Goal: Information Seeking & Learning: Understand process/instructions

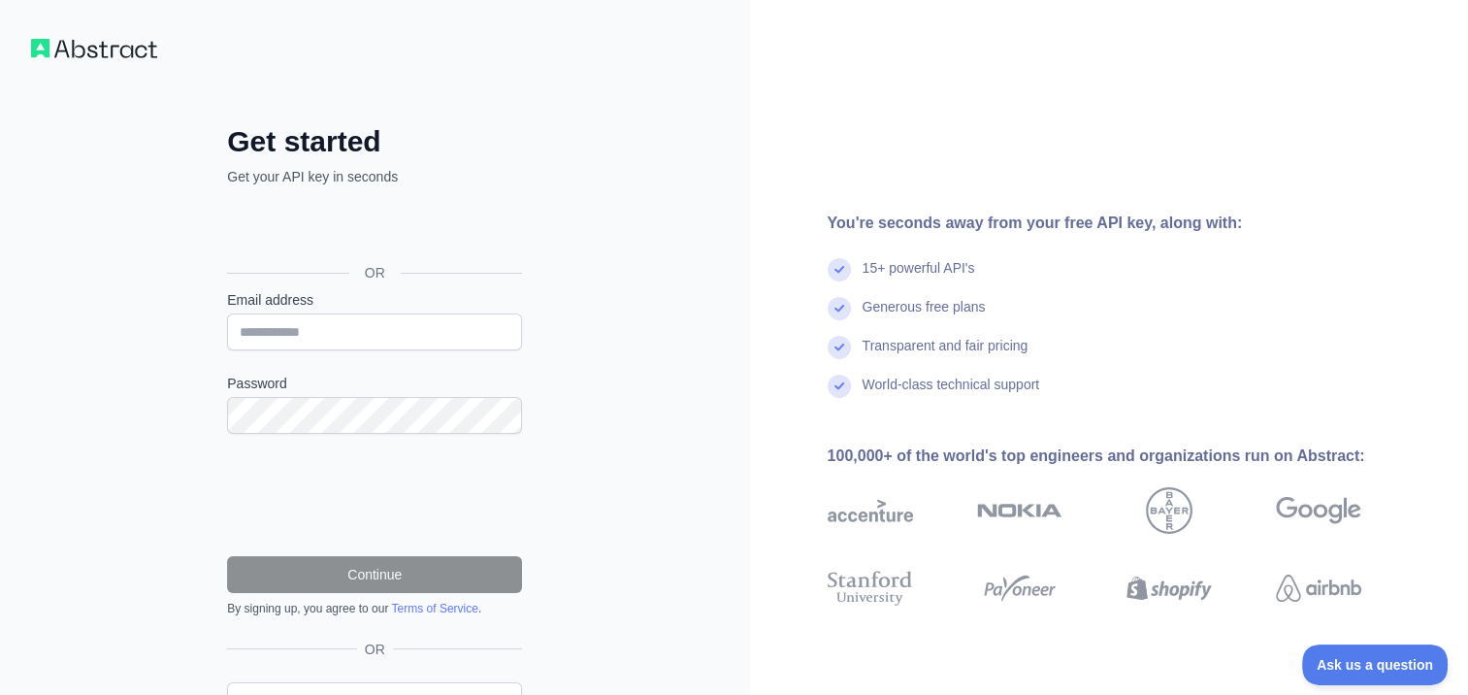
click at [888, 284] on div "15+ powerful API's" at bounding box center [919, 277] width 113 height 39
click at [834, 269] on img at bounding box center [839, 269] width 23 height 23
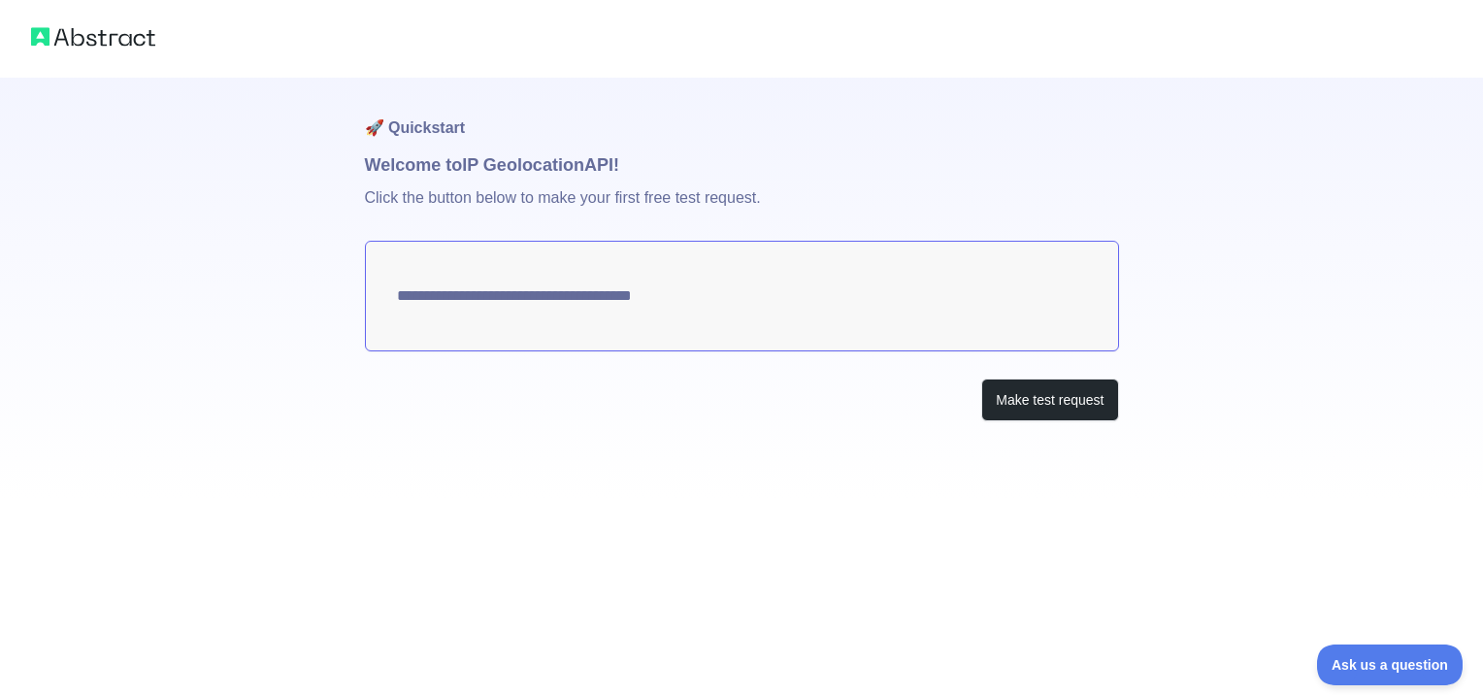
type textarea "**********"
drag, startPoint x: 1472, startPoint y: 357, endPoint x: 1483, endPoint y: 567, distance: 209.9
click at [1467, 567] on html "**********" at bounding box center [741, 347] width 1483 height 695
click at [1046, 396] on button "Make test request" at bounding box center [1049, 400] width 137 height 44
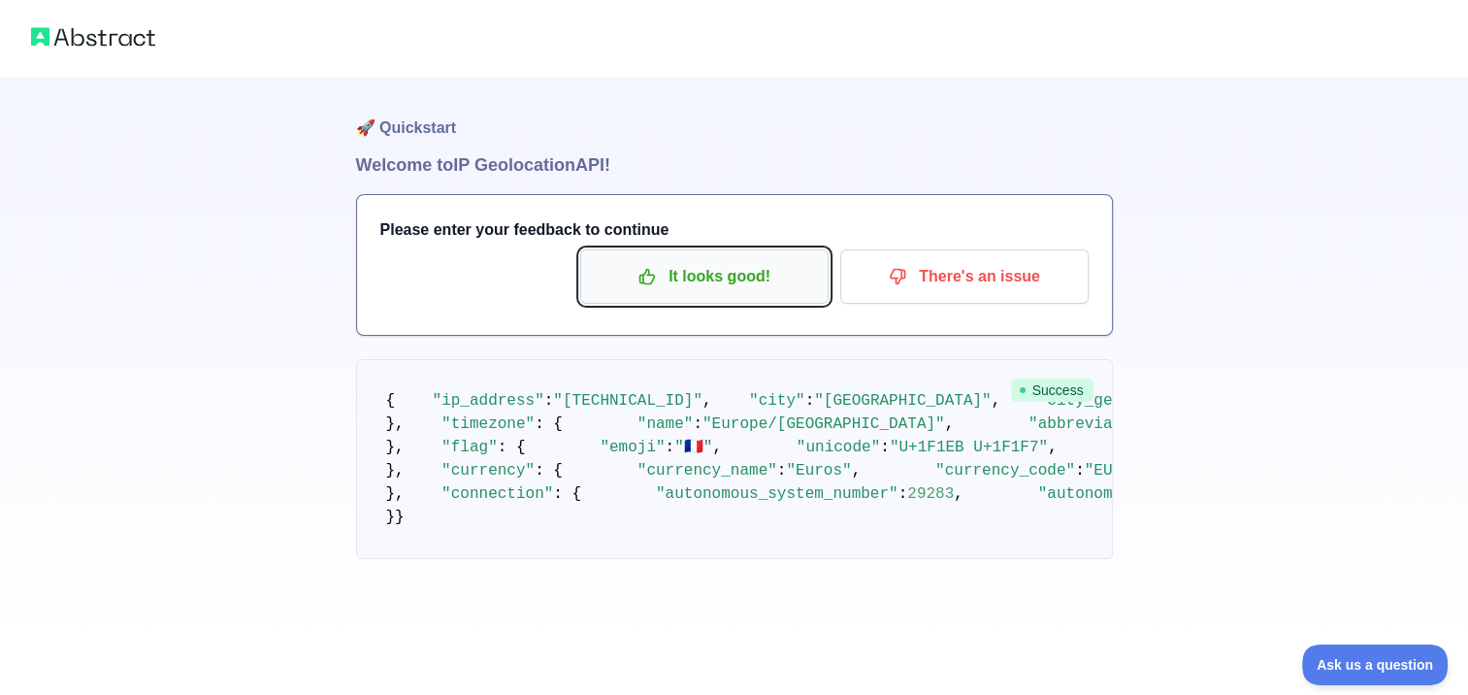
click at [757, 289] on p "It looks good!" at bounding box center [704, 276] width 219 height 33
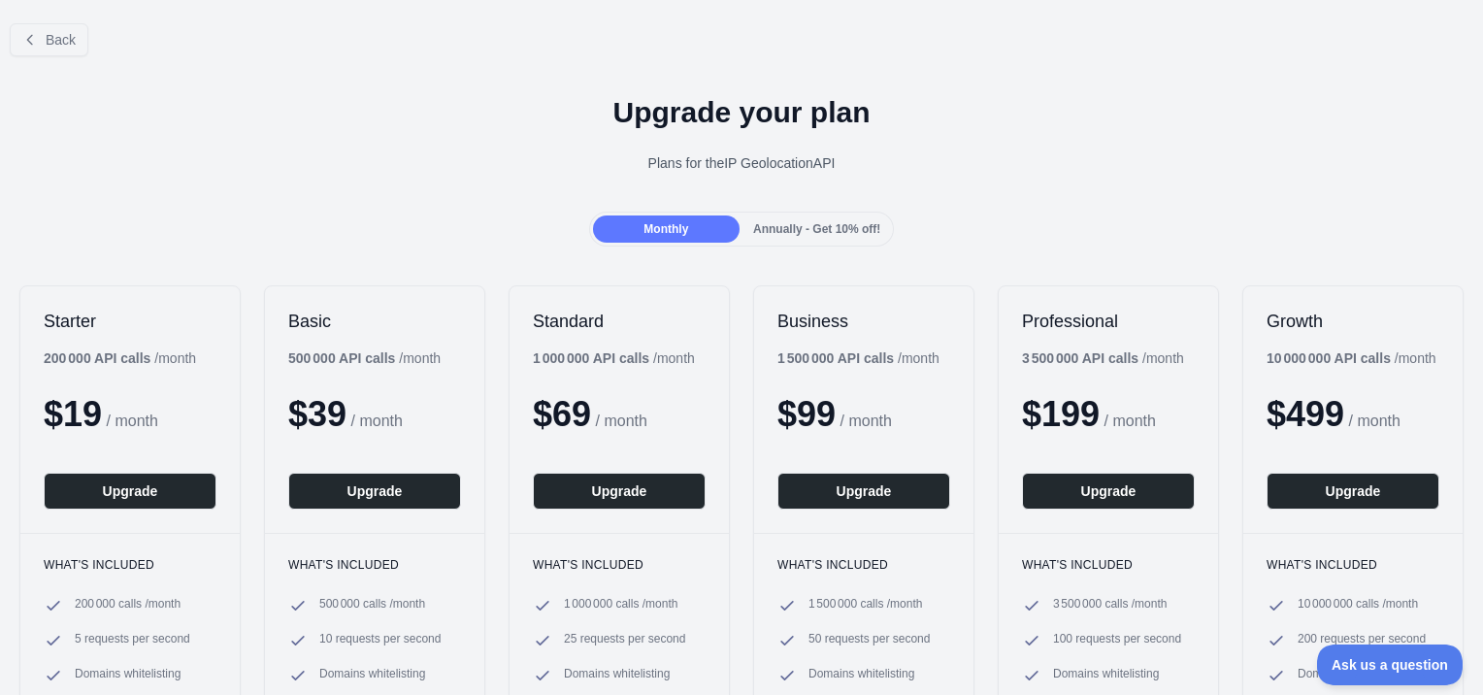
click at [788, 229] on span "Annually - Get 10% off!" at bounding box center [816, 229] width 127 height 14
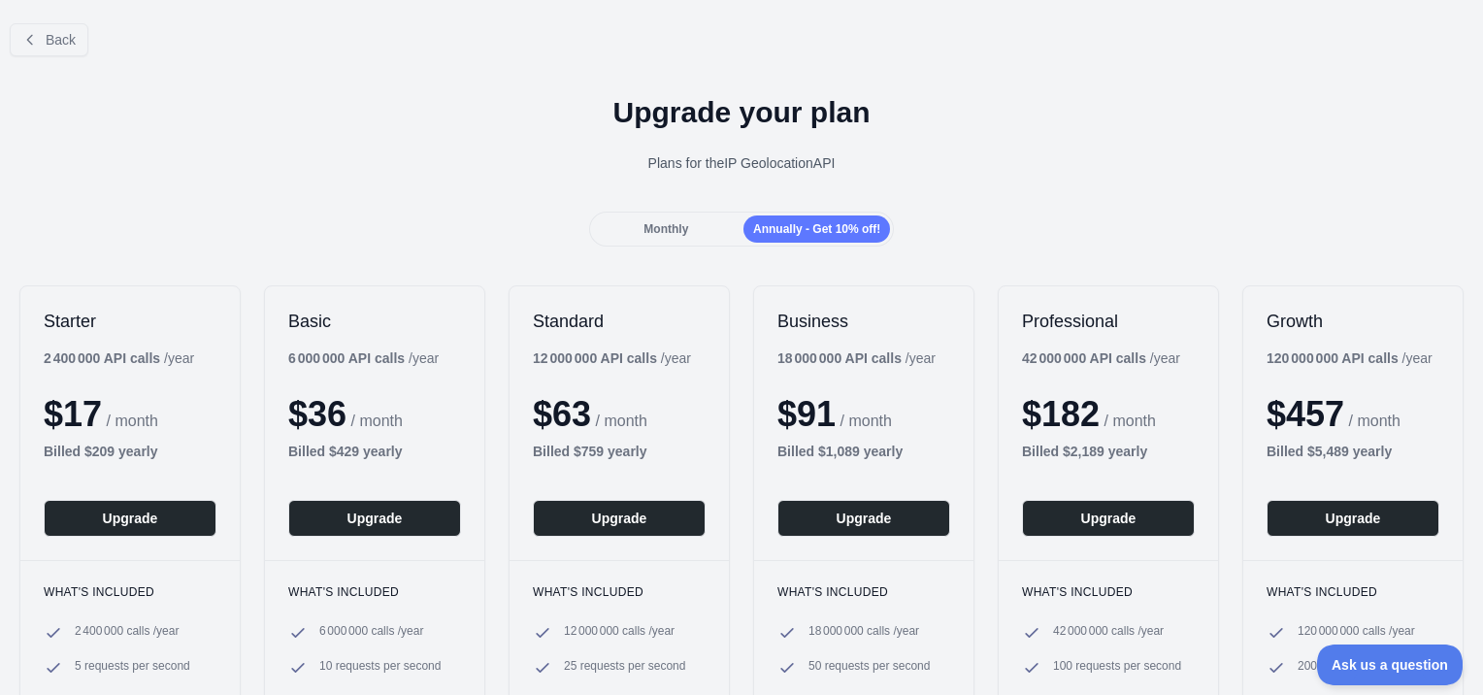
click at [704, 222] on div "Monthly" at bounding box center [666, 228] width 147 height 27
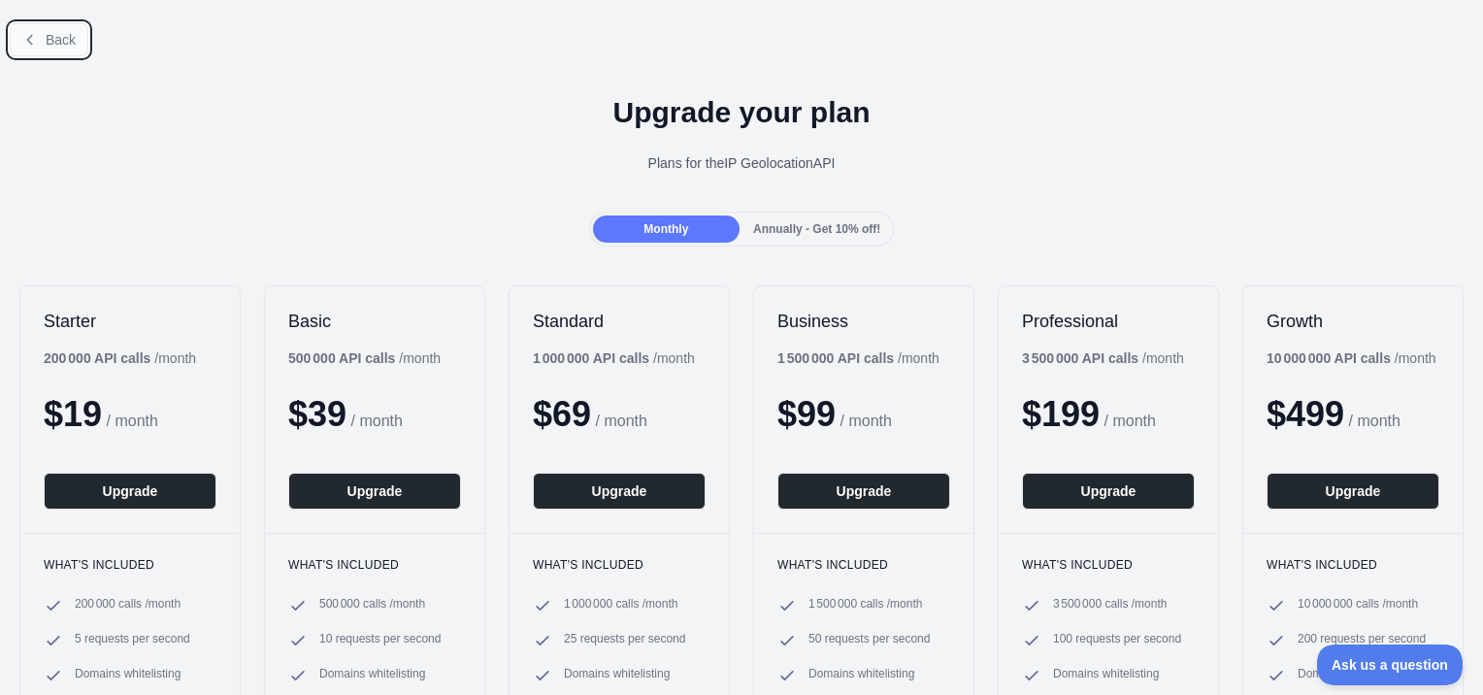
click at [38, 23] on button "Back" at bounding box center [49, 39] width 79 height 33
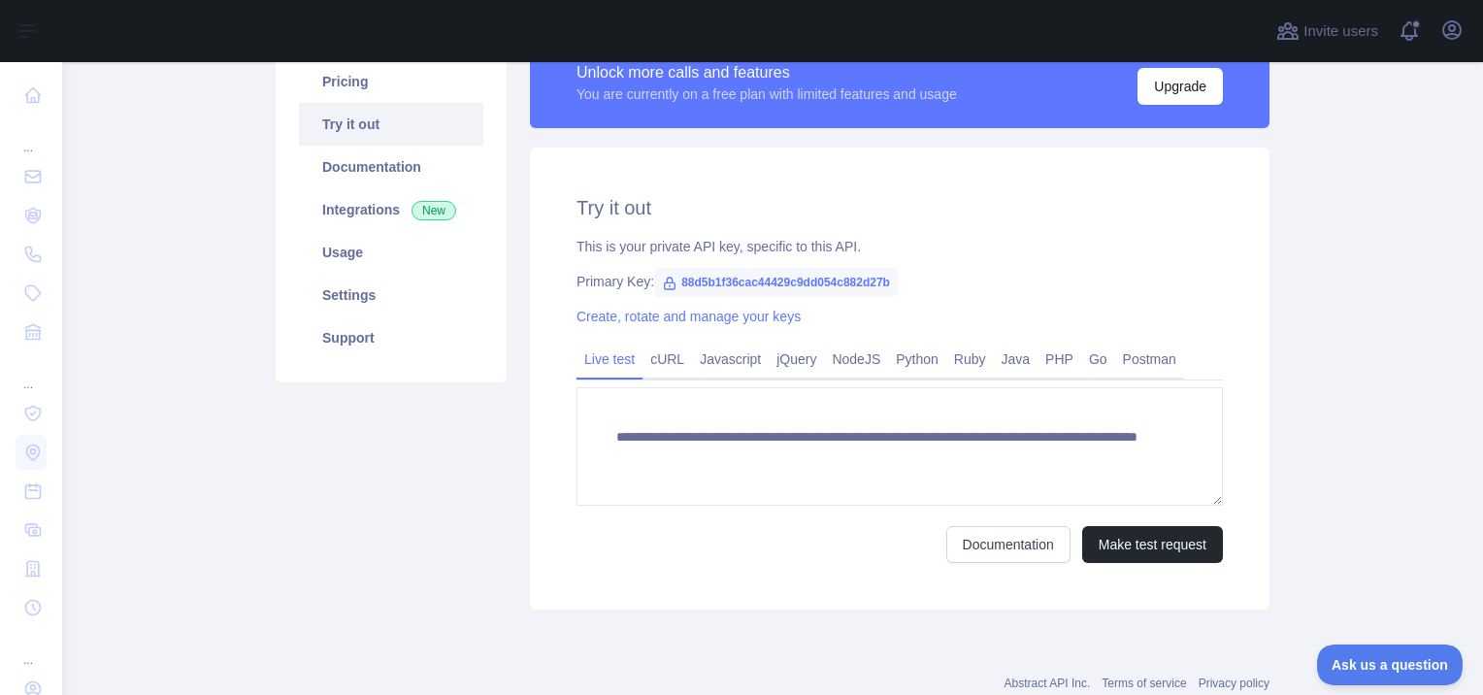
scroll to position [162, 0]
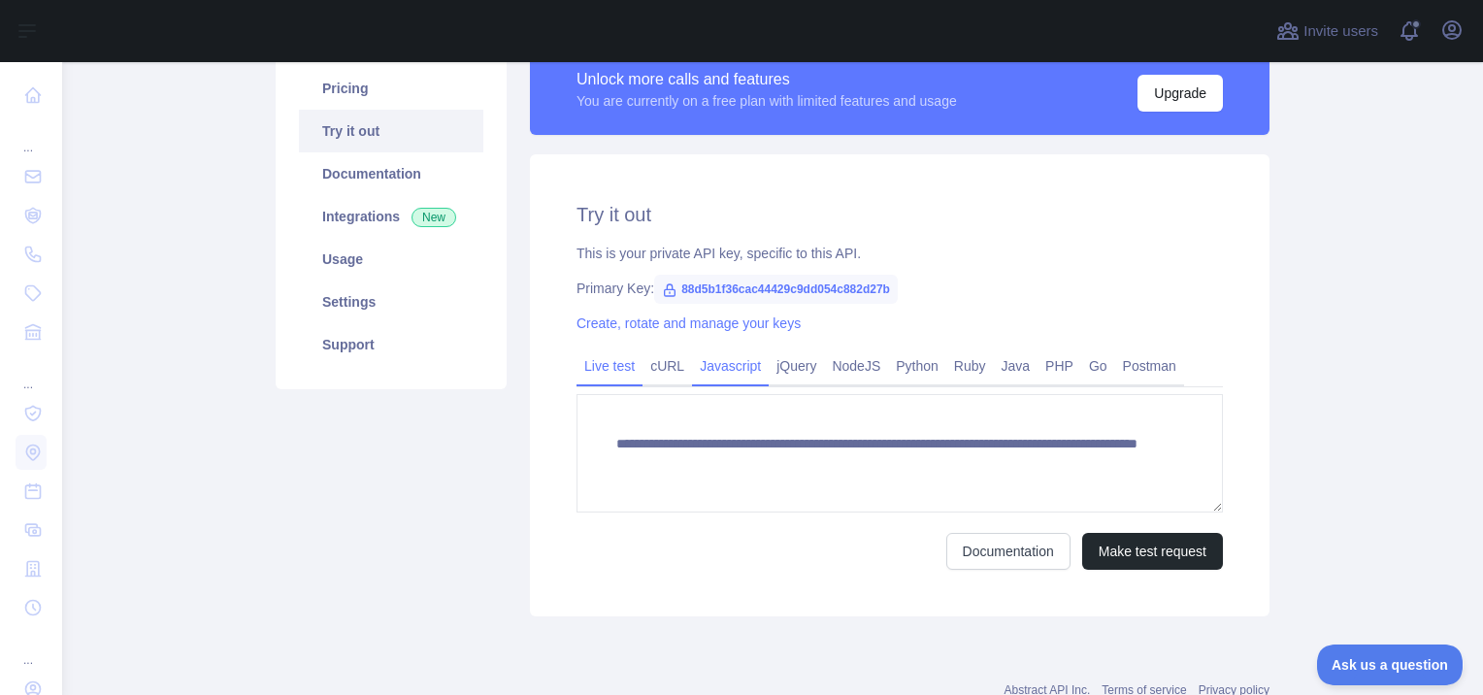
click at [734, 367] on link "Javascript" at bounding box center [730, 365] width 77 height 31
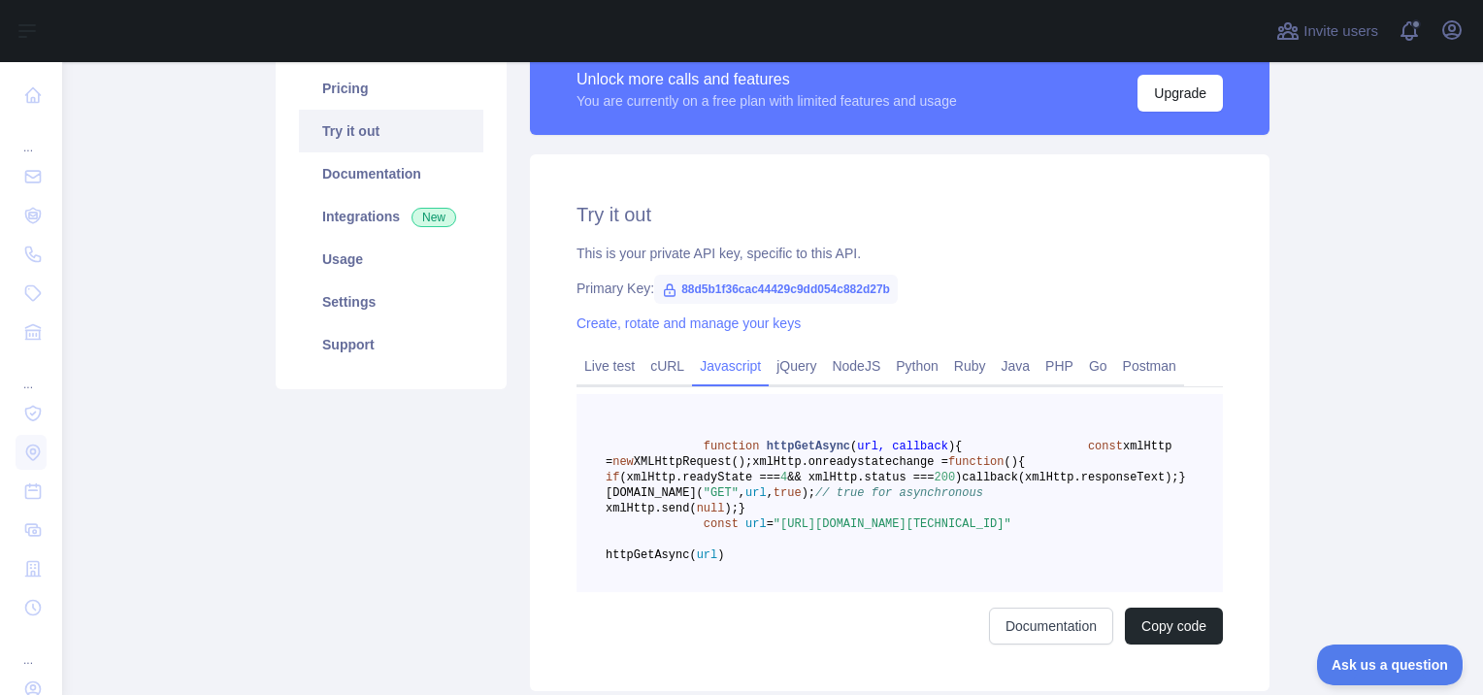
click at [734, 367] on link "Javascript" at bounding box center [730, 365] width 77 height 31
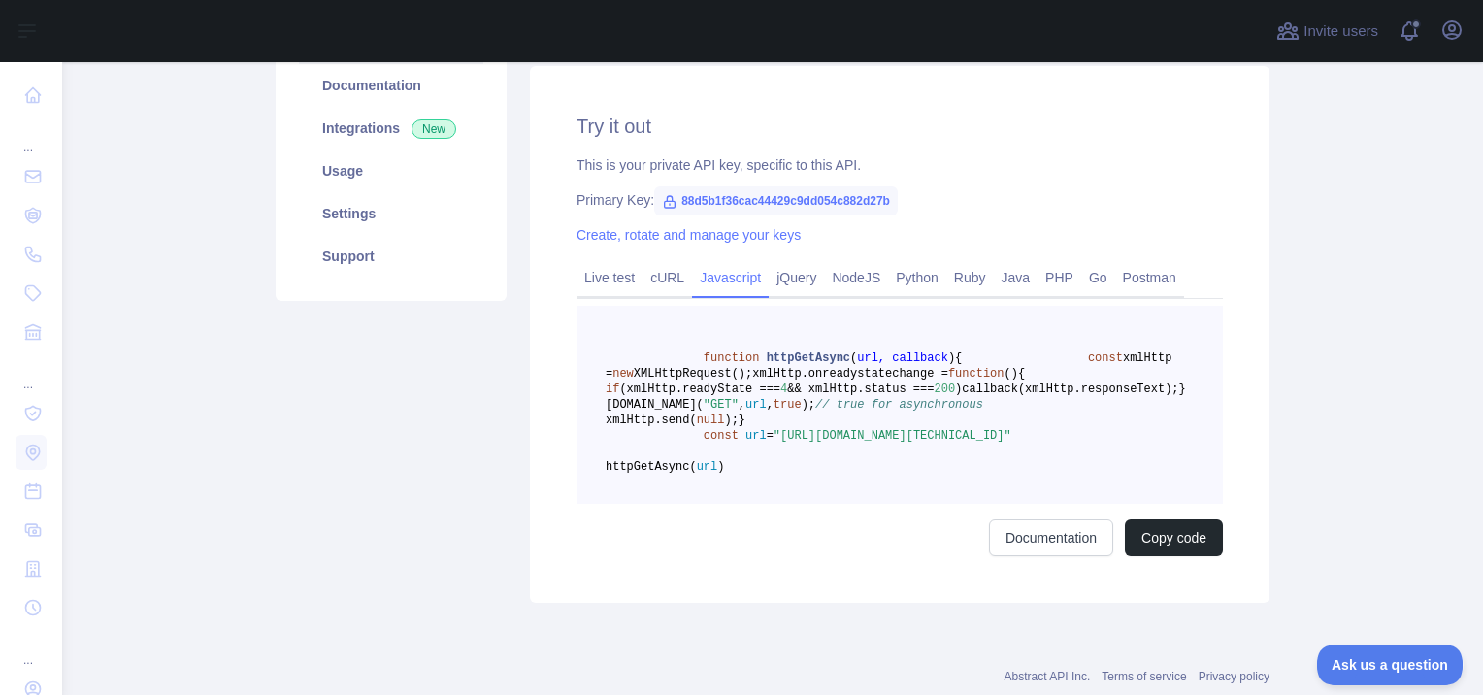
scroll to position [248, 0]
click at [847, 271] on link "NodeJS" at bounding box center [856, 279] width 64 height 31
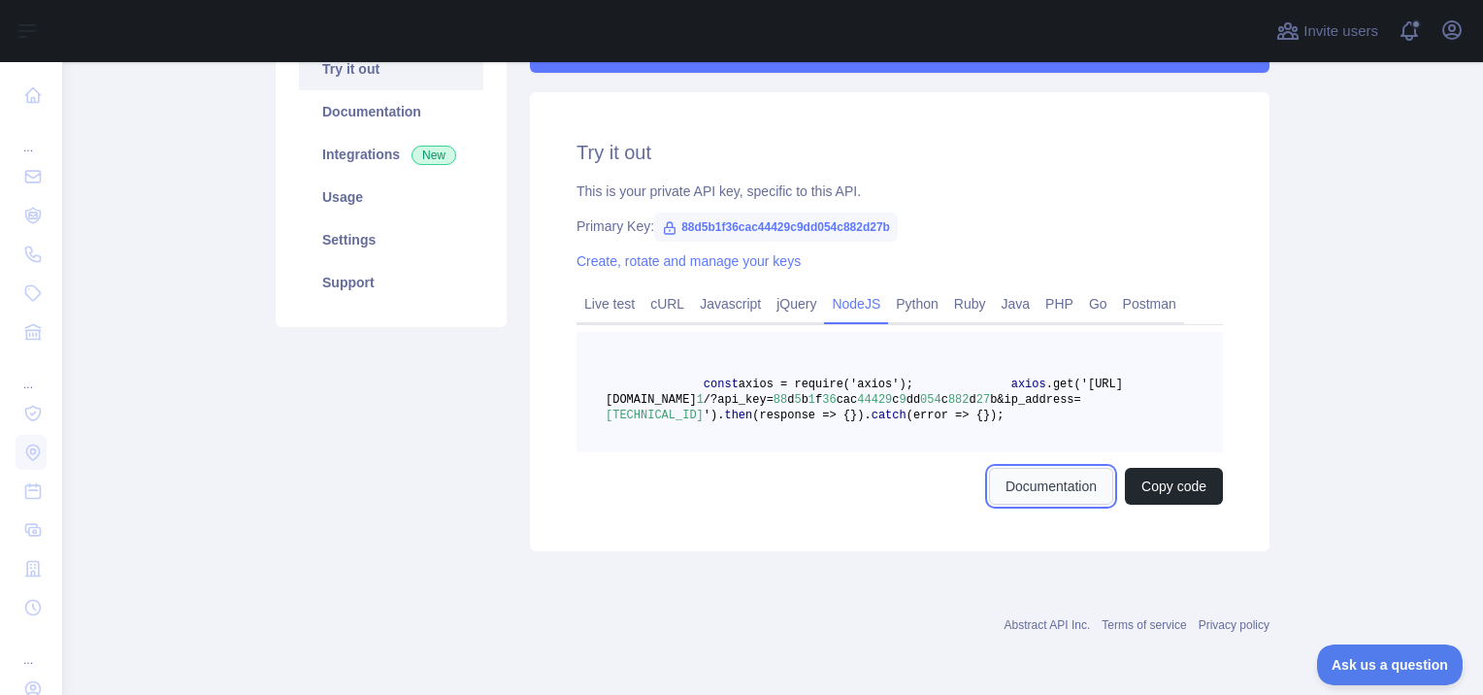
click at [1031, 505] on link "Documentation" at bounding box center [1051, 486] width 124 height 37
